Goal: Check status: Check status

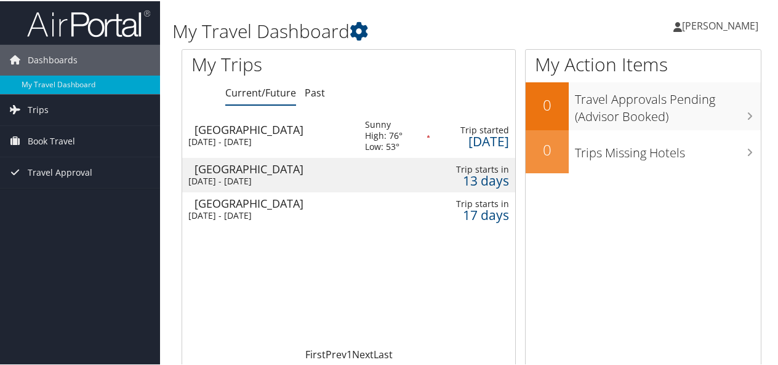
click at [349, 173] on td "Jacksonville Mon 27 Oct 2025 - Mon 27 Oct 2025" at bounding box center [267, 174] width 170 height 34
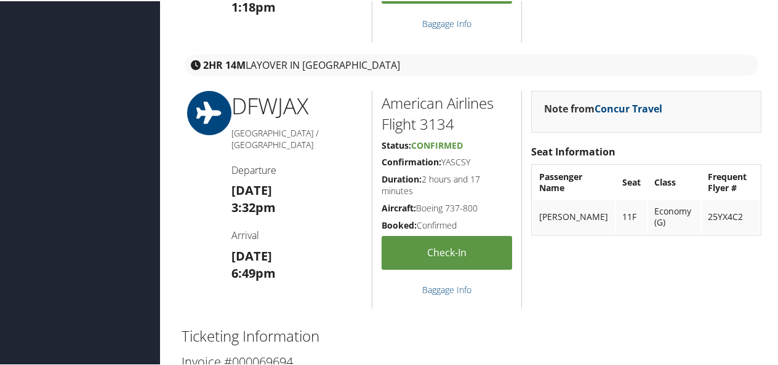
scroll to position [638, 0]
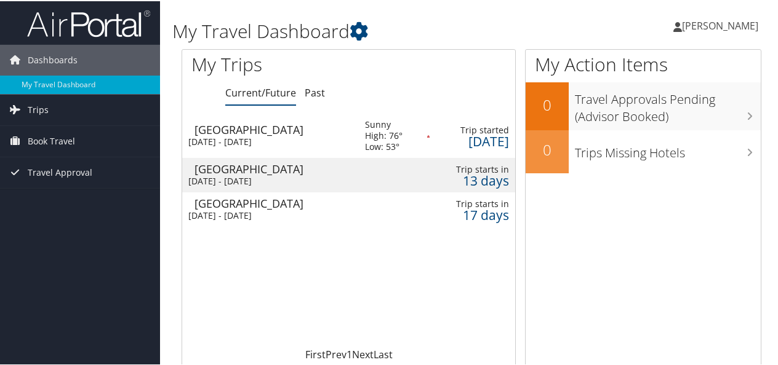
click at [274, 202] on div "Sacramento" at bounding box center [273, 202] width 158 height 11
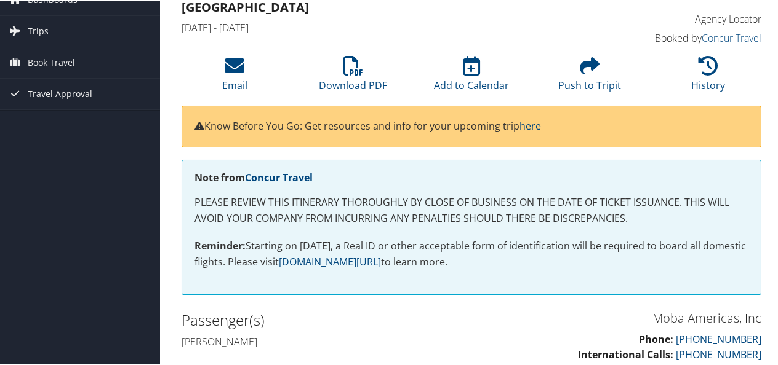
scroll to position [58, 0]
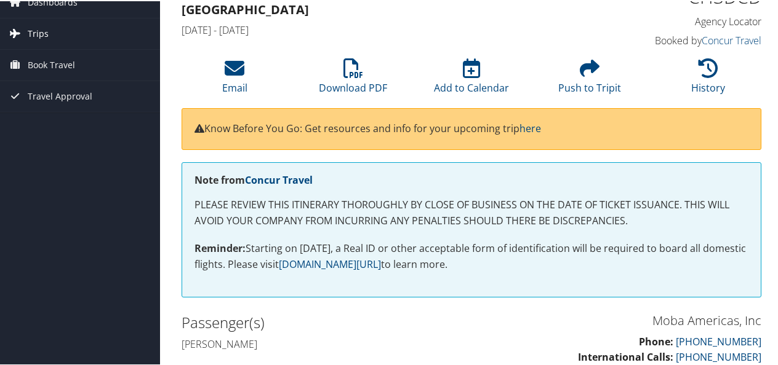
click at [46, 32] on span "Trips" at bounding box center [38, 32] width 21 height 31
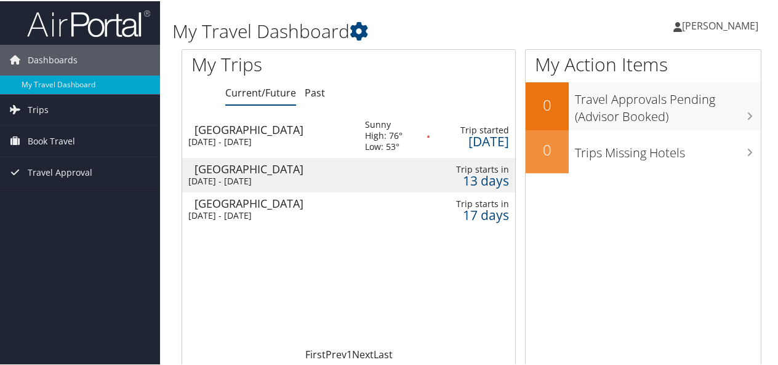
click at [324, 178] on div "Mon 27 Oct 2025 - Mon 27 Oct 2025" at bounding box center [267, 180] width 158 height 11
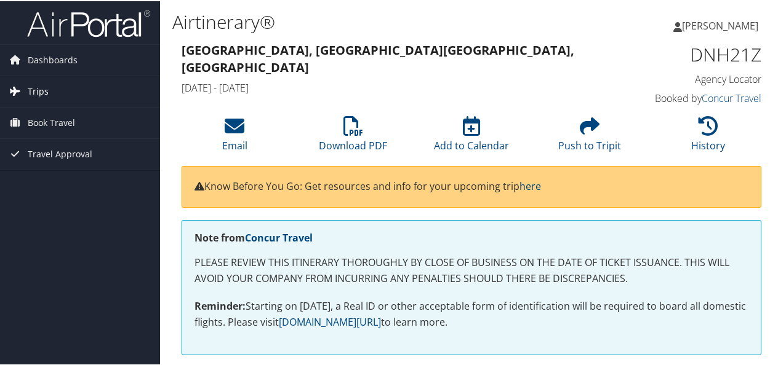
click at [33, 88] on span "Trips" at bounding box center [38, 90] width 21 height 31
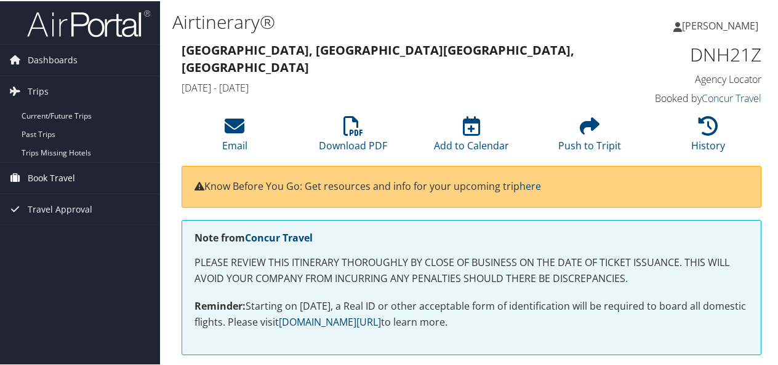
click at [50, 172] on span "Book Travel" at bounding box center [51, 177] width 47 height 31
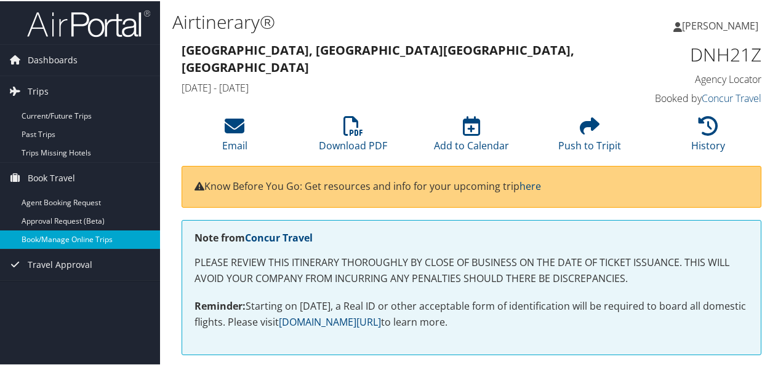
click at [60, 241] on link "Book/Manage Online Trips" at bounding box center [80, 238] width 160 height 18
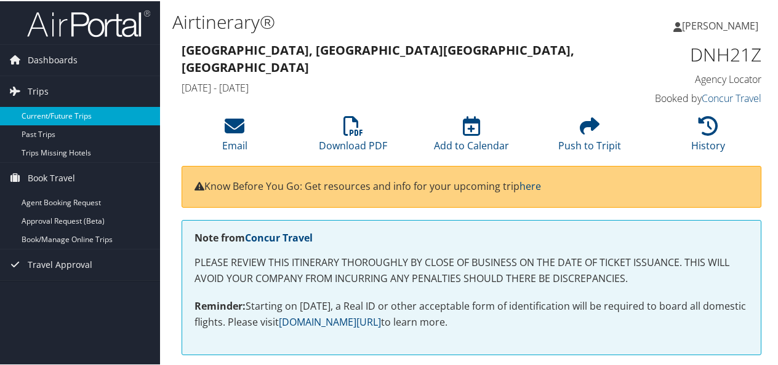
click at [66, 114] on link "Current/Future Trips" at bounding box center [80, 115] width 160 height 18
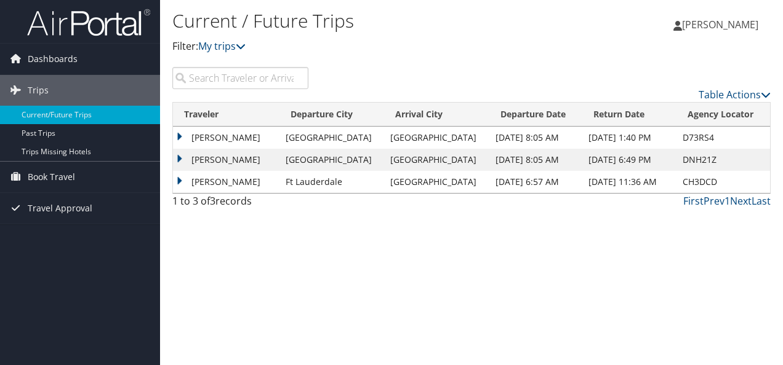
click at [221, 161] on td "[PERSON_NAME]" at bounding box center [226, 160] width 106 height 22
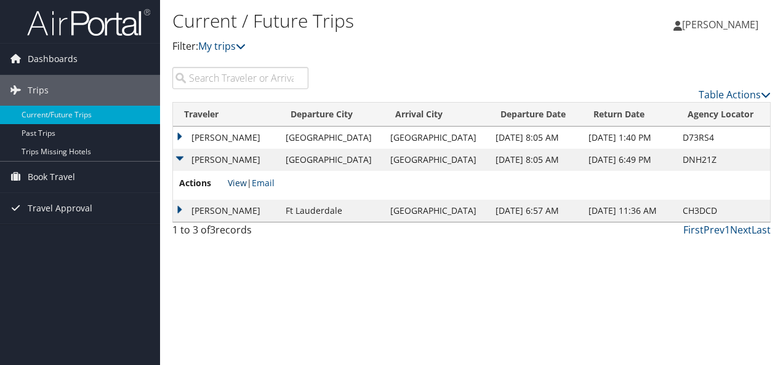
click at [239, 182] on link "View" at bounding box center [237, 183] width 19 height 12
click at [79, 170] on link "Book Travel" at bounding box center [80, 177] width 160 height 31
click at [78, 119] on link "Current/Future Trips" at bounding box center [80, 115] width 160 height 18
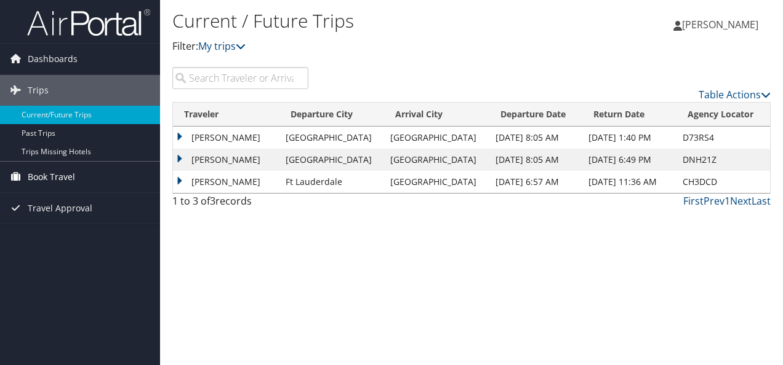
click at [65, 169] on span "Book Travel" at bounding box center [51, 177] width 47 height 31
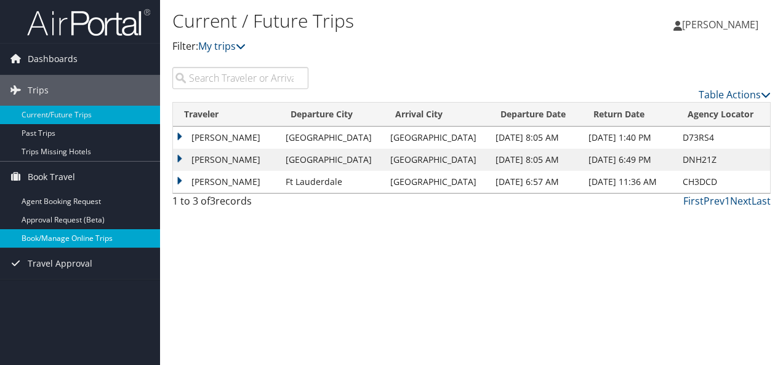
click at [54, 234] on link "Book/Manage Online Trips" at bounding box center [80, 238] width 160 height 18
